Goal: Task Accomplishment & Management: Use online tool/utility

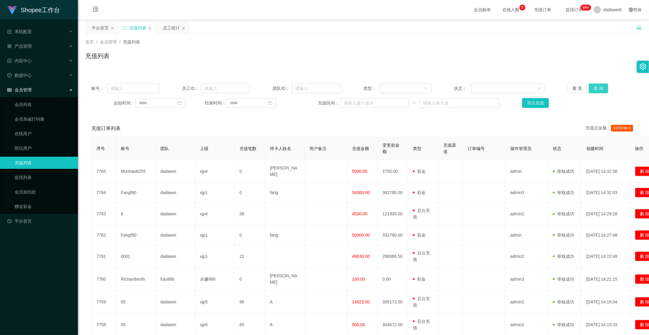
click at [589, 88] on button "查 询" at bounding box center [597, 89] width 19 height 10
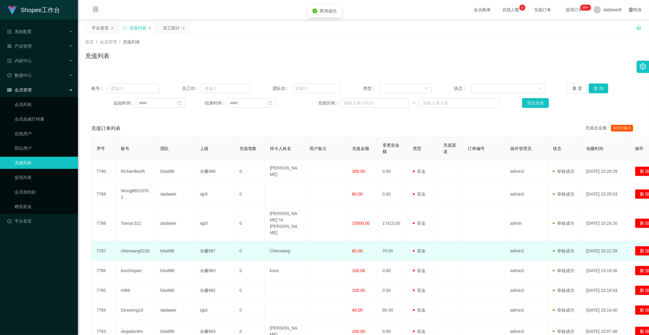
scroll to position [68, 0]
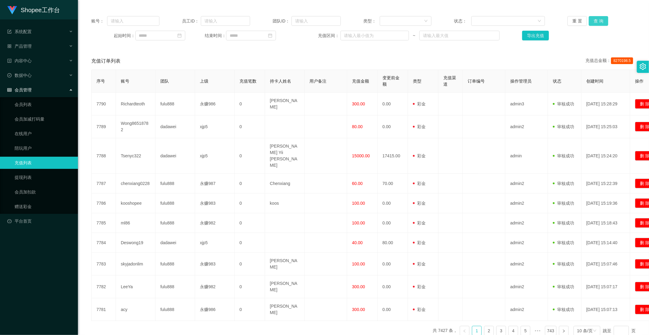
click at [598, 20] on button "查 询" at bounding box center [597, 21] width 19 height 10
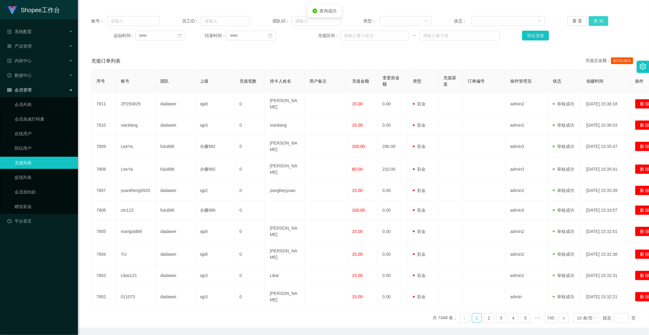
scroll to position [0, 0]
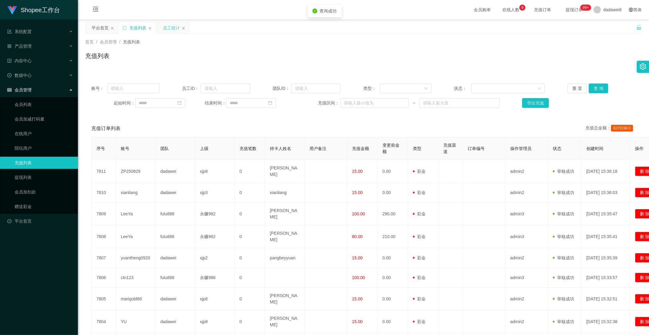
click at [168, 26] on div "员工统计" at bounding box center [171, 28] width 17 height 12
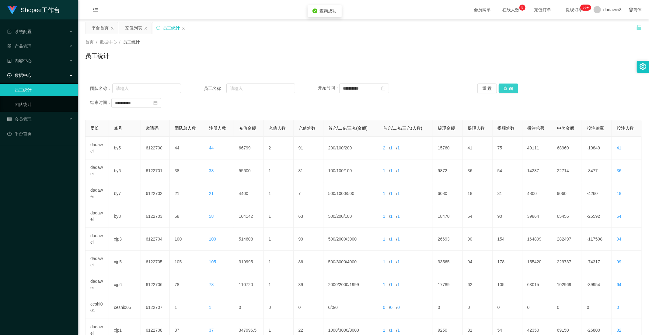
click at [512, 92] on button "查 询" at bounding box center [507, 89] width 19 height 10
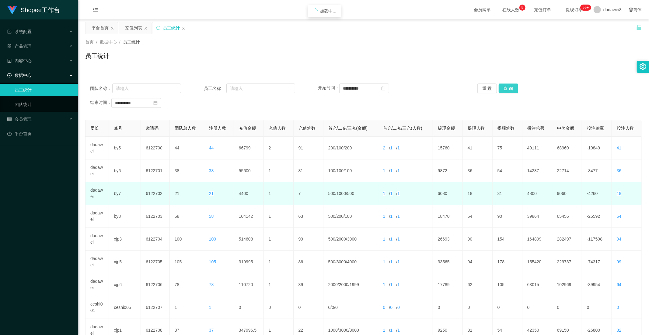
scroll to position [85, 0]
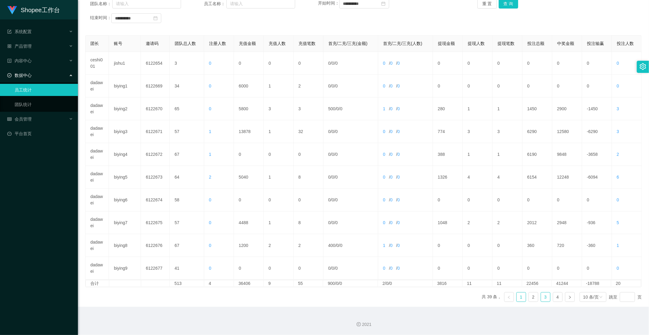
click at [541, 293] on link "3" at bounding box center [545, 297] width 9 height 9
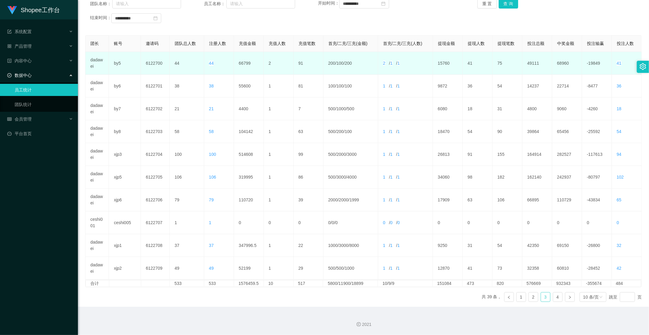
scroll to position [17, 0]
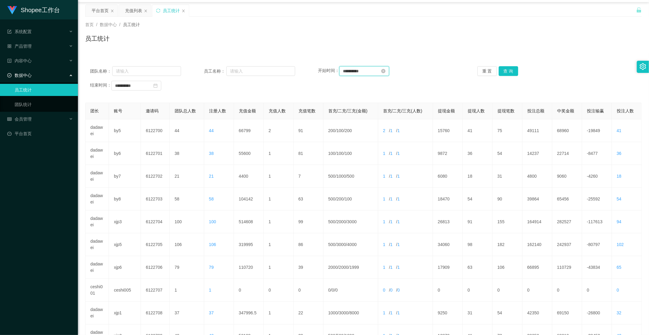
click at [359, 68] on input "**********" at bounding box center [364, 71] width 50 height 10
click at [388, 141] on div "29" at bounding box center [390, 140] width 7 height 7
type input "**********"
click at [166, 154] on div "29" at bounding box center [164, 155] width 7 height 7
click at [501, 71] on button "查 询" at bounding box center [507, 71] width 19 height 10
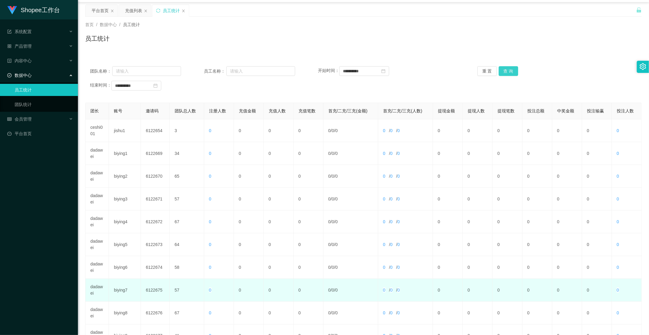
scroll to position [85, 0]
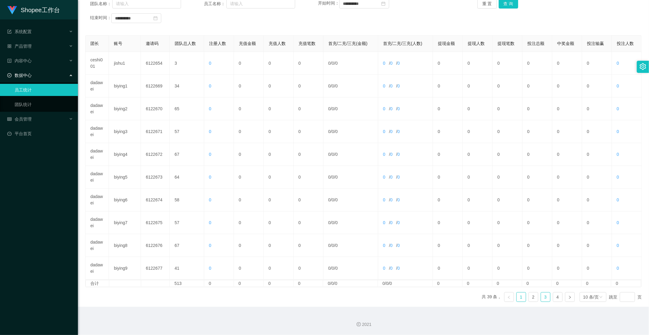
click at [545, 297] on link "3" at bounding box center [545, 297] width 9 height 9
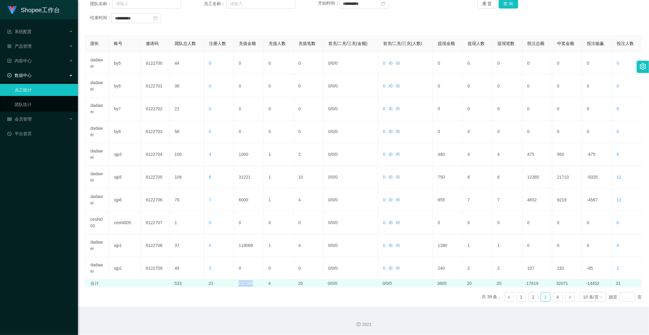
drag, startPoint x: 254, startPoint y: 286, endPoint x: 237, endPoint y: 284, distance: 17.7
click at [237, 284] on td "157290" at bounding box center [249, 284] width 30 height 6
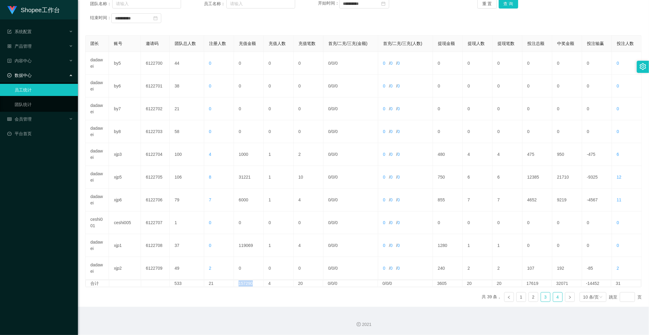
click at [553, 295] on link "4" at bounding box center [557, 297] width 9 height 9
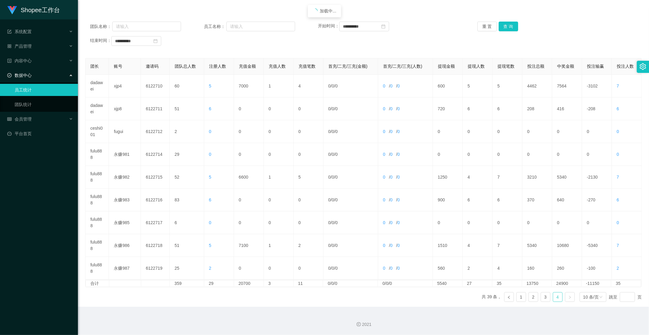
scroll to position [62, 0]
click at [541, 299] on link "3" at bounding box center [545, 297] width 9 height 9
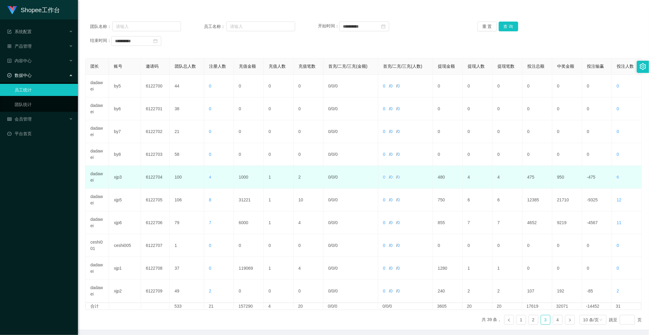
scroll to position [85, 0]
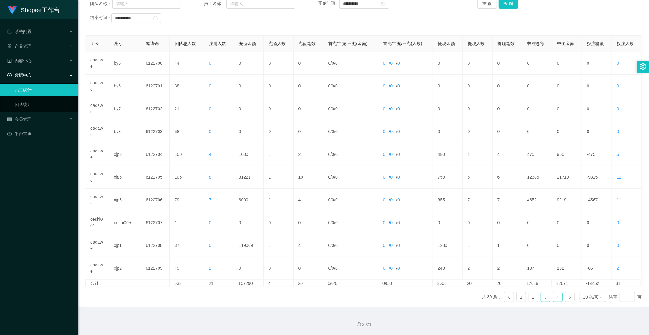
click at [554, 296] on link "4" at bounding box center [557, 297] width 9 height 9
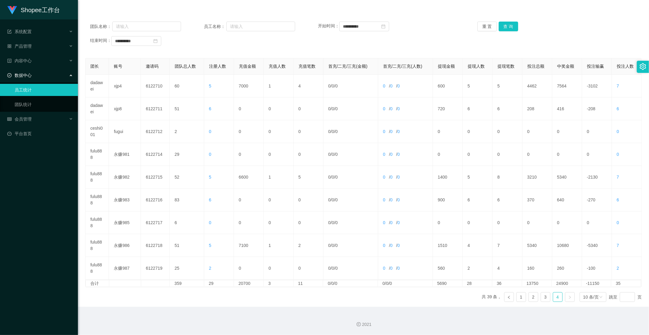
scroll to position [0, 0]
